Goal: Download file/media

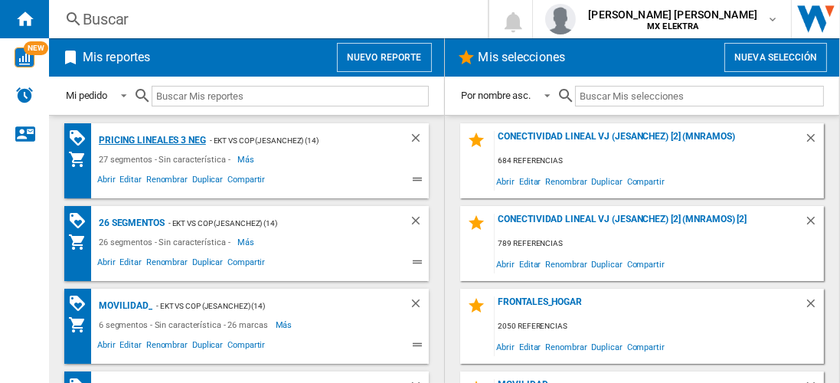
click at [151, 139] on div "Pricing lineales 3 neg" at bounding box center [150, 140] width 111 height 19
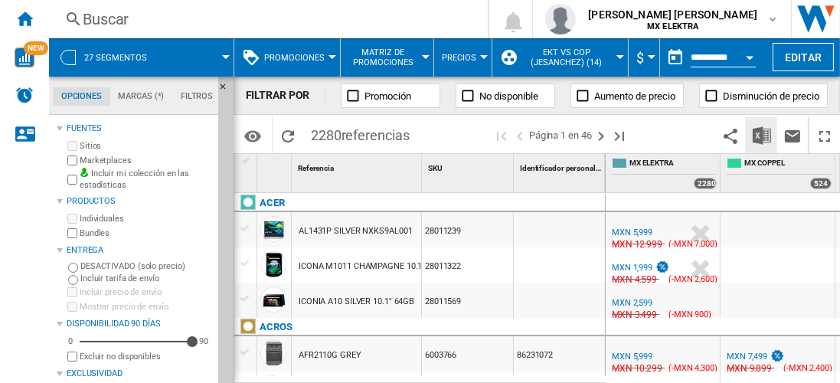
click at [763, 135] on img "Descargar en Excel" at bounding box center [762, 135] width 18 height 18
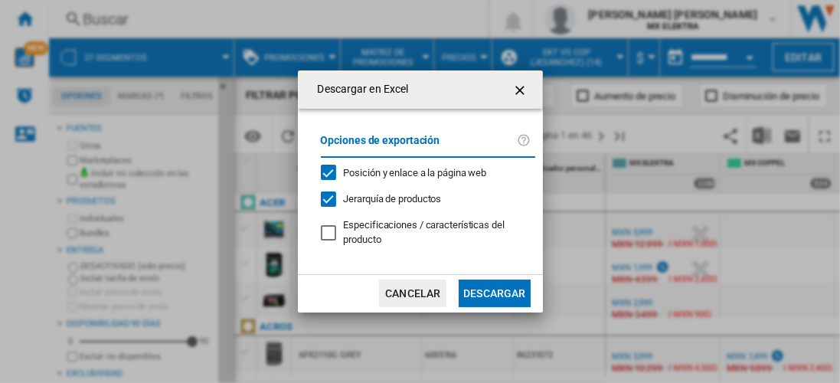
click at [494, 292] on button "Descargar" at bounding box center [494, 294] width 71 height 28
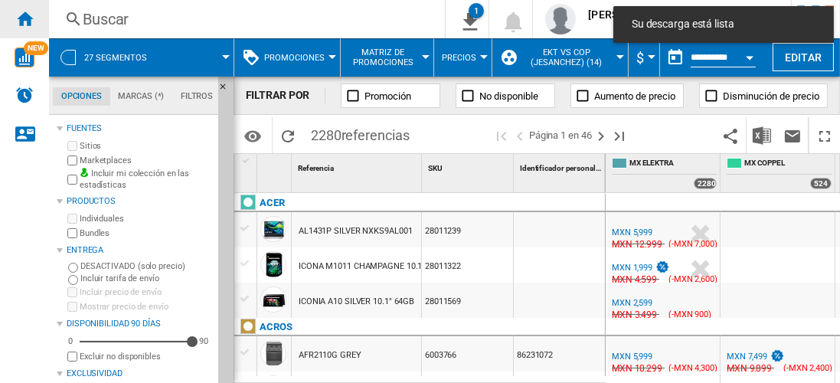
click at [25, 18] on ng-md-icon "Inicio" at bounding box center [24, 18] width 18 height 18
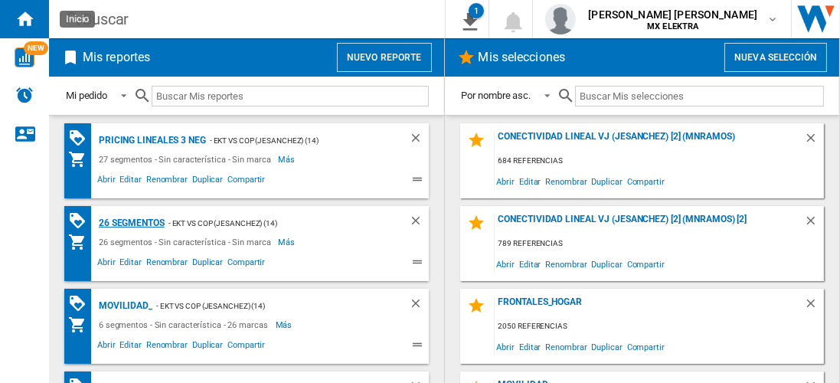
click at [132, 221] on div "26 segmentos" at bounding box center [130, 223] width 70 height 19
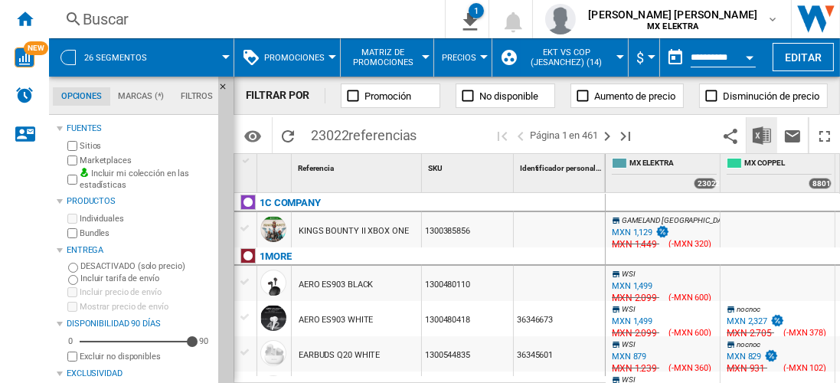
click at [763, 135] on img "Descargar en Excel" at bounding box center [762, 135] width 18 height 18
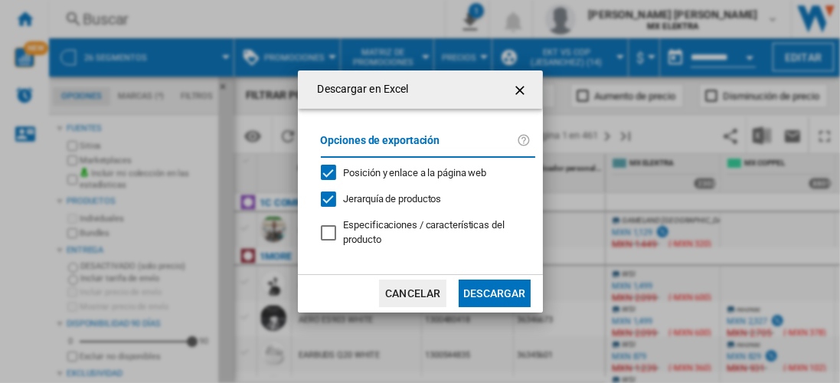
click at [494, 292] on button "Descargar" at bounding box center [494, 294] width 71 height 28
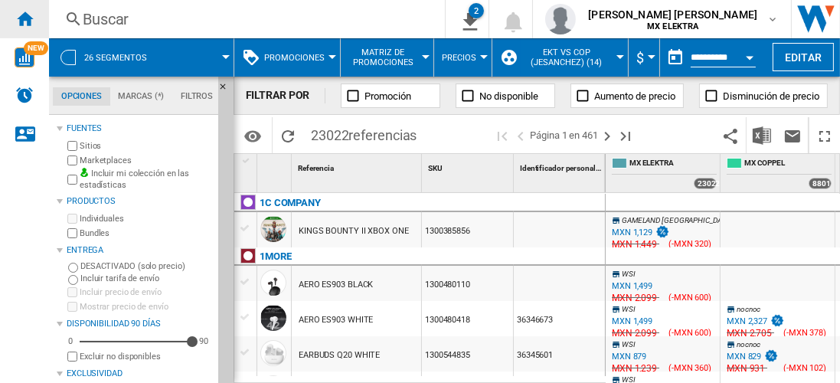
click at [25, 18] on ng-md-icon "Inicio" at bounding box center [24, 18] width 18 height 18
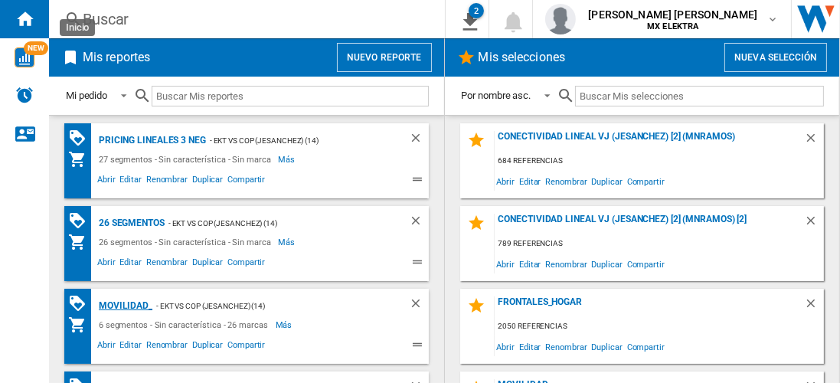
click at [123, 304] on div "MOVILIDAD_" at bounding box center [123, 305] width 57 height 19
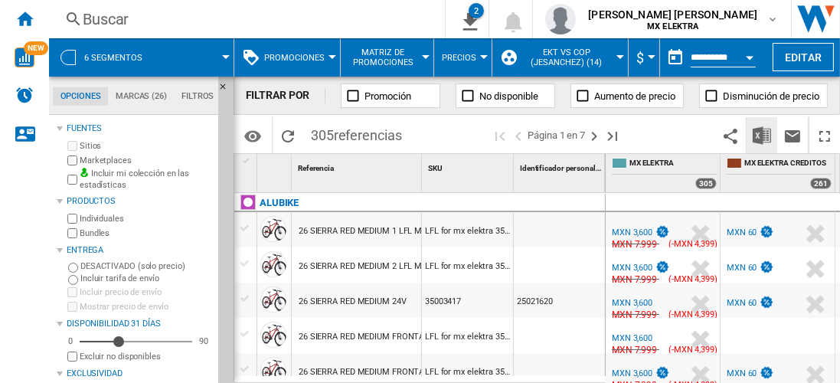
click at [763, 135] on img "Descargar en Excel" at bounding box center [762, 135] width 18 height 18
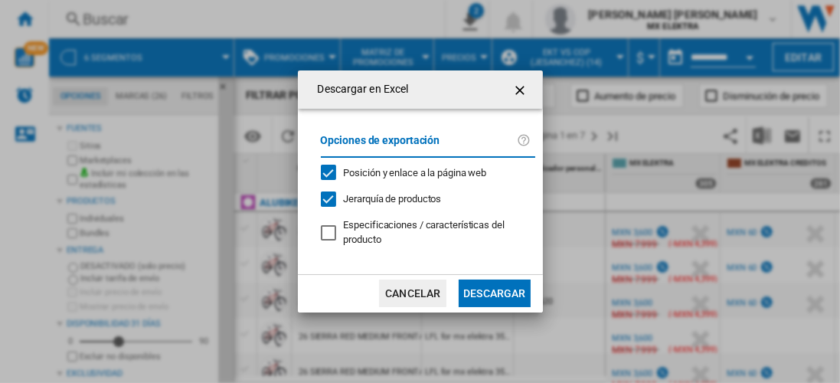
click at [494, 292] on button "Descargar" at bounding box center [494, 294] width 71 height 28
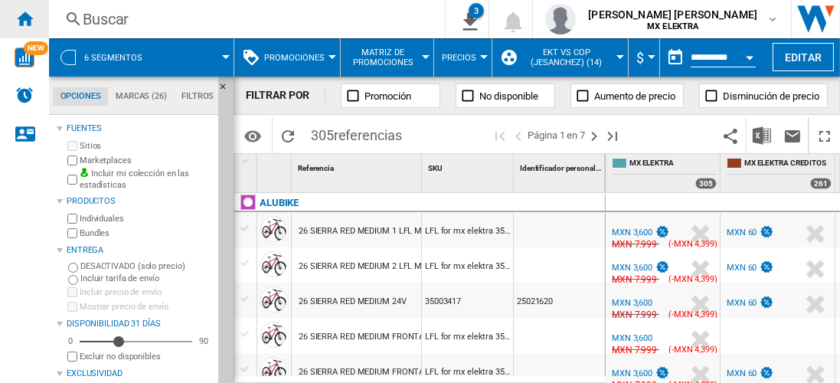
click at [25, 18] on ng-md-icon "Inicio" at bounding box center [24, 18] width 18 height 18
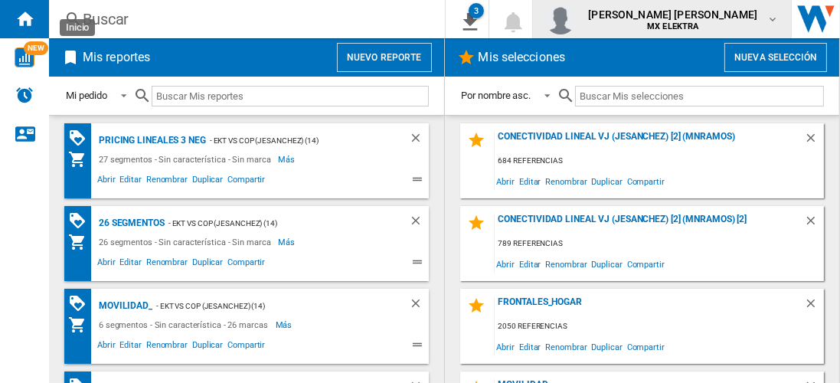
click at [687, 18] on span "juan carlos romero marta" at bounding box center [672, 14] width 169 height 15
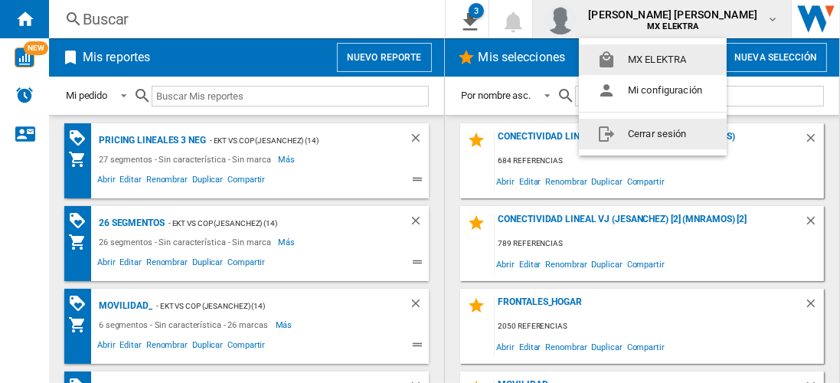
click at [656, 133] on button "Cerrar sesión" at bounding box center [653, 134] width 148 height 31
